Goal: Find specific page/section: Find specific page/section

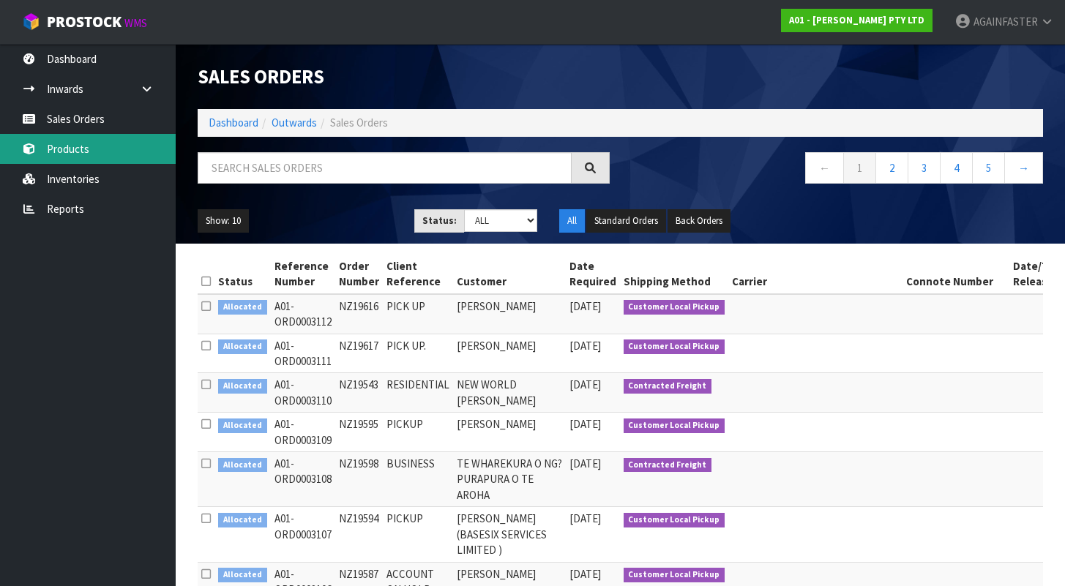
click at [110, 151] on link "Products" at bounding box center [88, 149] width 176 height 30
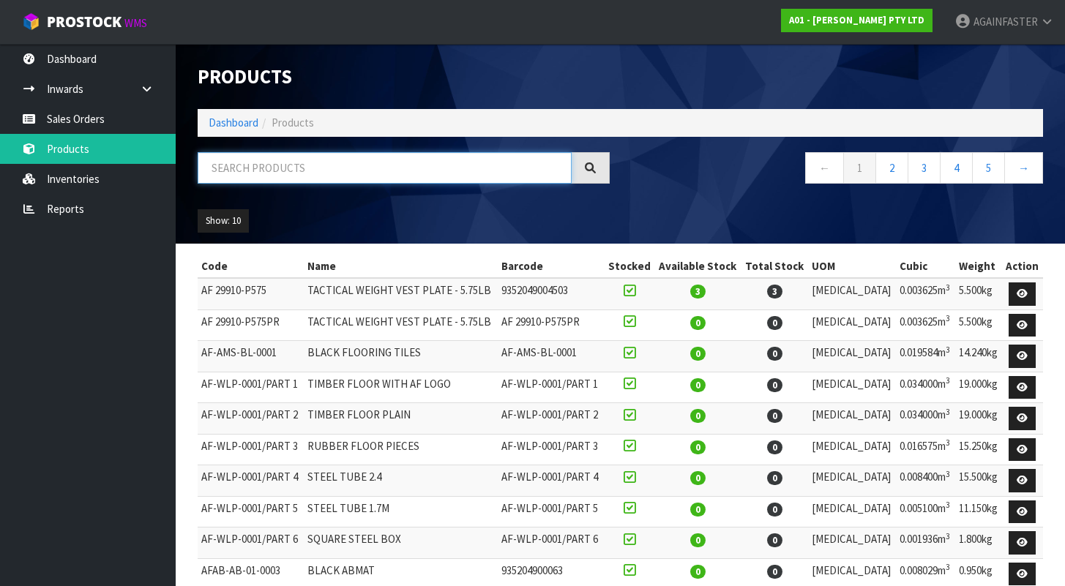
click at [279, 170] on input "text" at bounding box center [385, 167] width 374 height 31
paste input "0603-PG00-16"
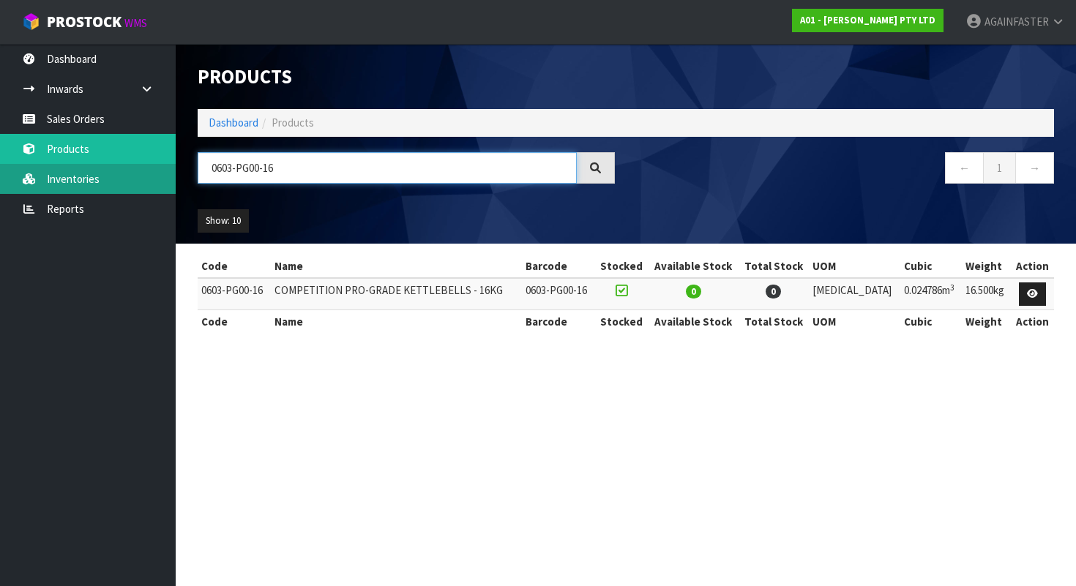
drag, startPoint x: 257, startPoint y: 170, endPoint x: 168, endPoint y: 170, distance: 89.3
click at [168, 170] on body "Toggle navigation ProStock WMS A01 - [PERSON_NAME] PTY LTD AGAINFASTER Logout D…" at bounding box center [538, 293] width 1076 height 586
paste input "78974"
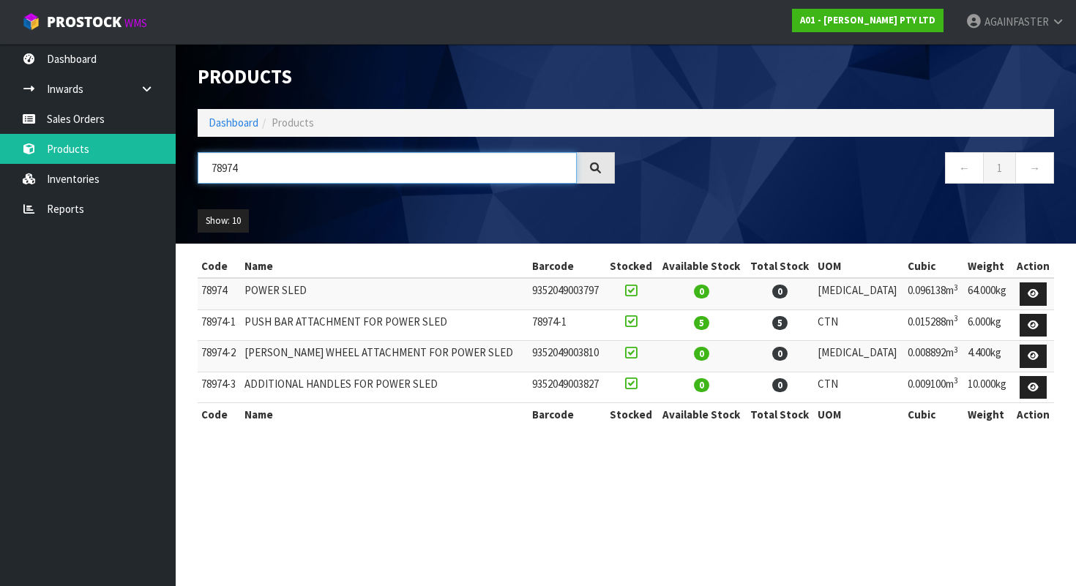
drag, startPoint x: 349, startPoint y: 172, endPoint x: 206, endPoint y: 172, distance: 142.7
click at [206, 172] on input "78974" at bounding box center [387, 167] width 379 height 31
paste input "0316-MB00-2000]"
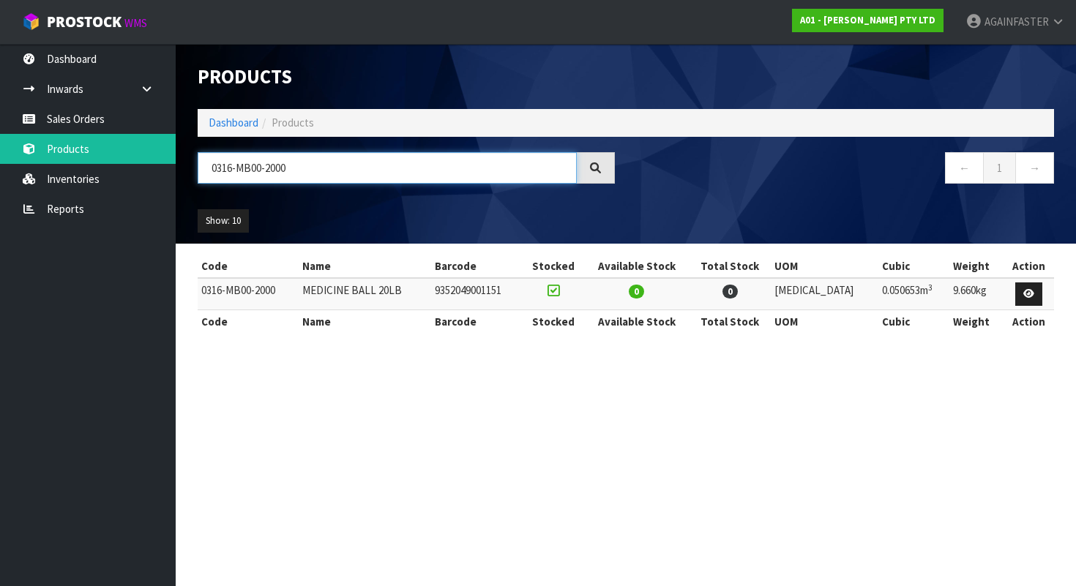
drag, startPoint x: 322, startPoint y: 154, endPoint x: 193, endPoint y: 166, distance: 129.3
click at [193, 166] on div "0316-MB00-2000" at bounding box center [406, 173] width 439 height 42
drag, startPoint x: 275, startPoint y: 173, endPoint x: 195, endPoint y: 173, distance: 80.5
click at [195, 173] on div "0316-MB00-2000" at bounding box center [406, 173] width 439 height 42
paste input "14"
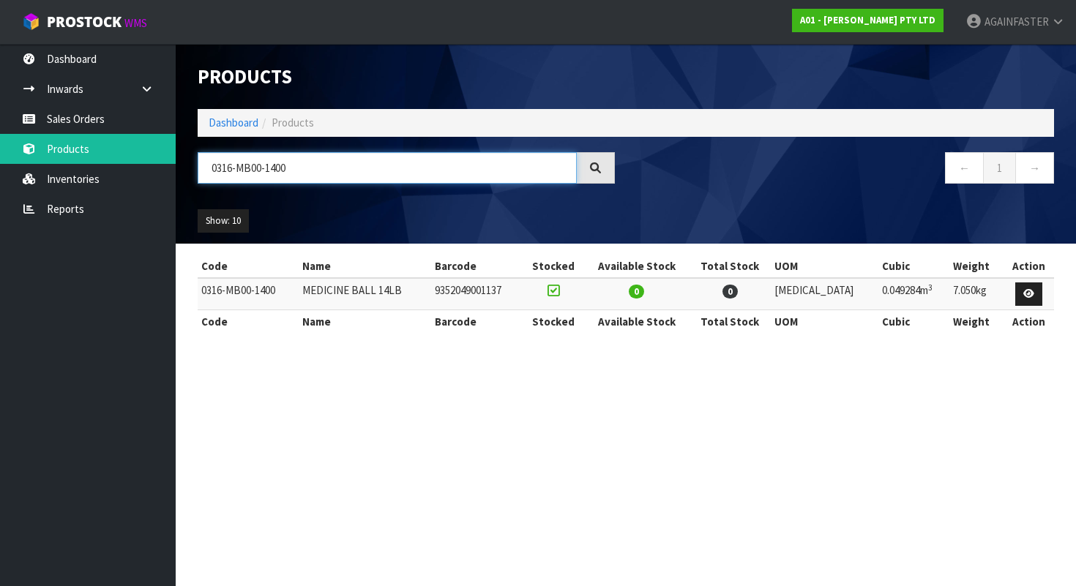
drag, startPoint x: 313, startPoint y: 170, endPoint x: 184, endPoint y: 171, distance: 128.8
click at [184, 171] on header "Products Import Products Drop file here to import csv template Dashboard Produc…" at bounding box center [626, 144] width 900 height 200
paste input "603-PG00-32"
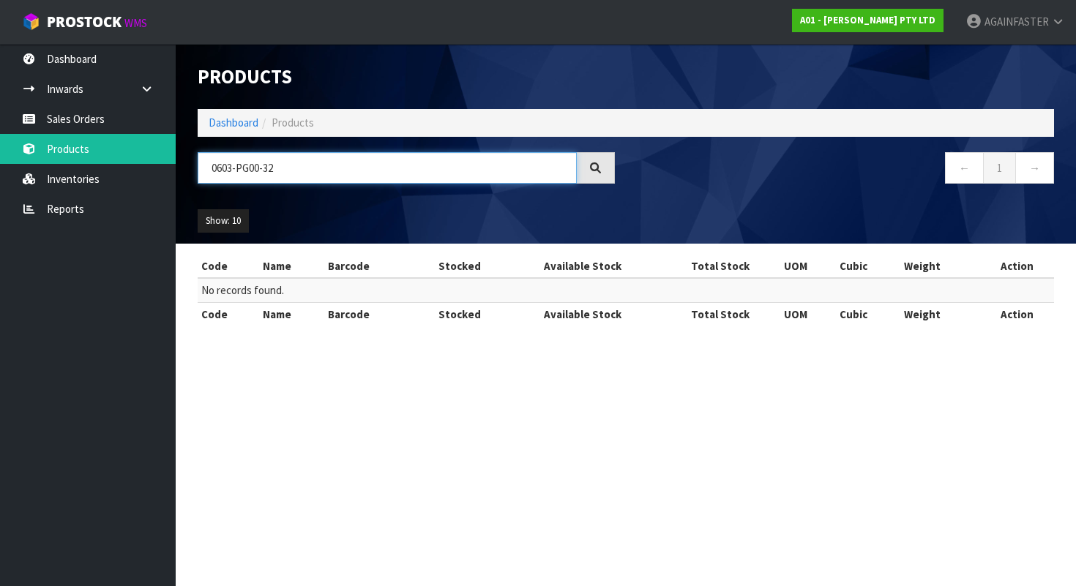
type input "0603-PG00-32"
